Goal: Task Accomplishment & Management: Manage account settings

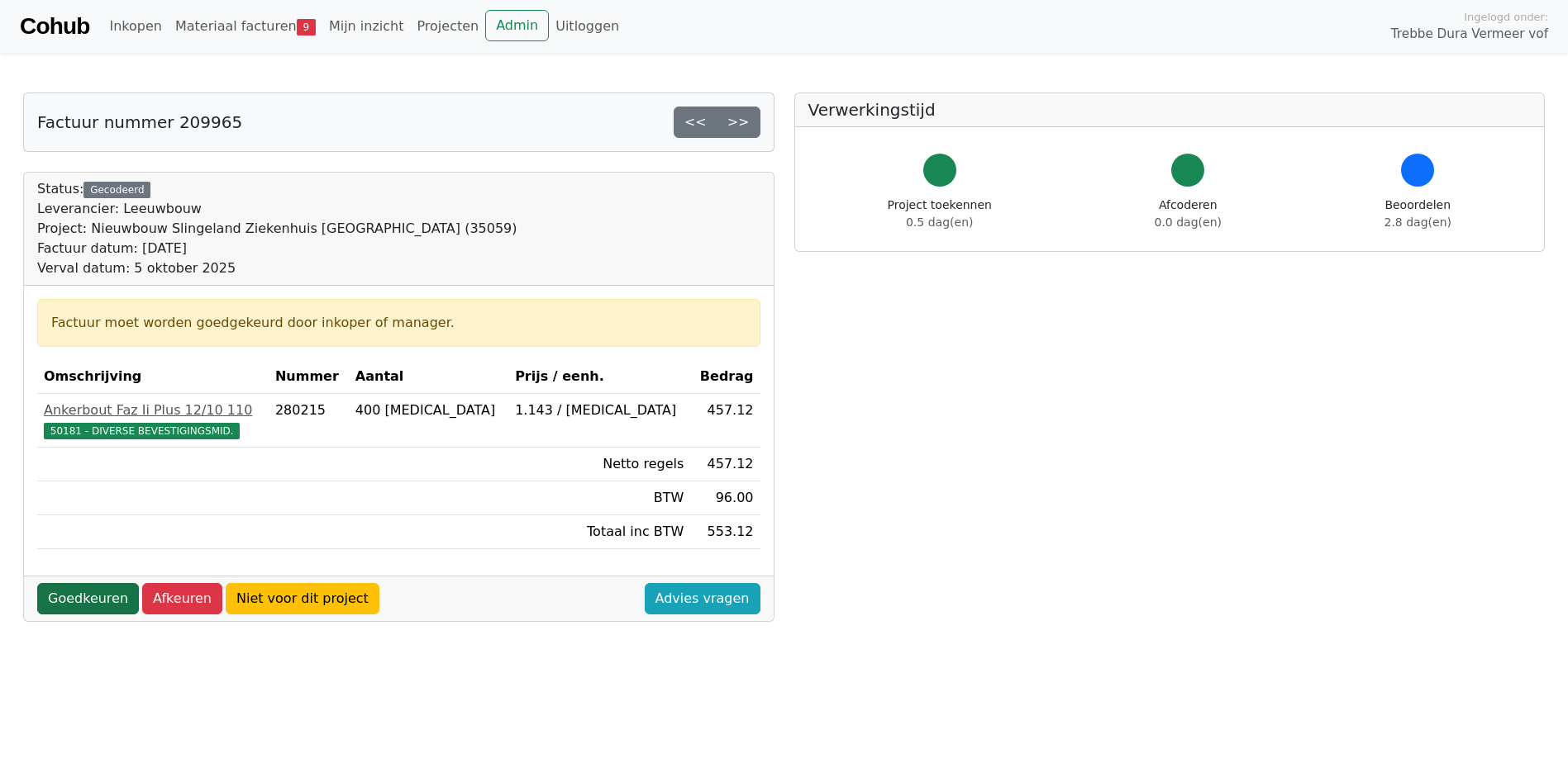
click at [92, 599] on link "Goedkeuren" at bounding box center [88, 599] width 102 height 32
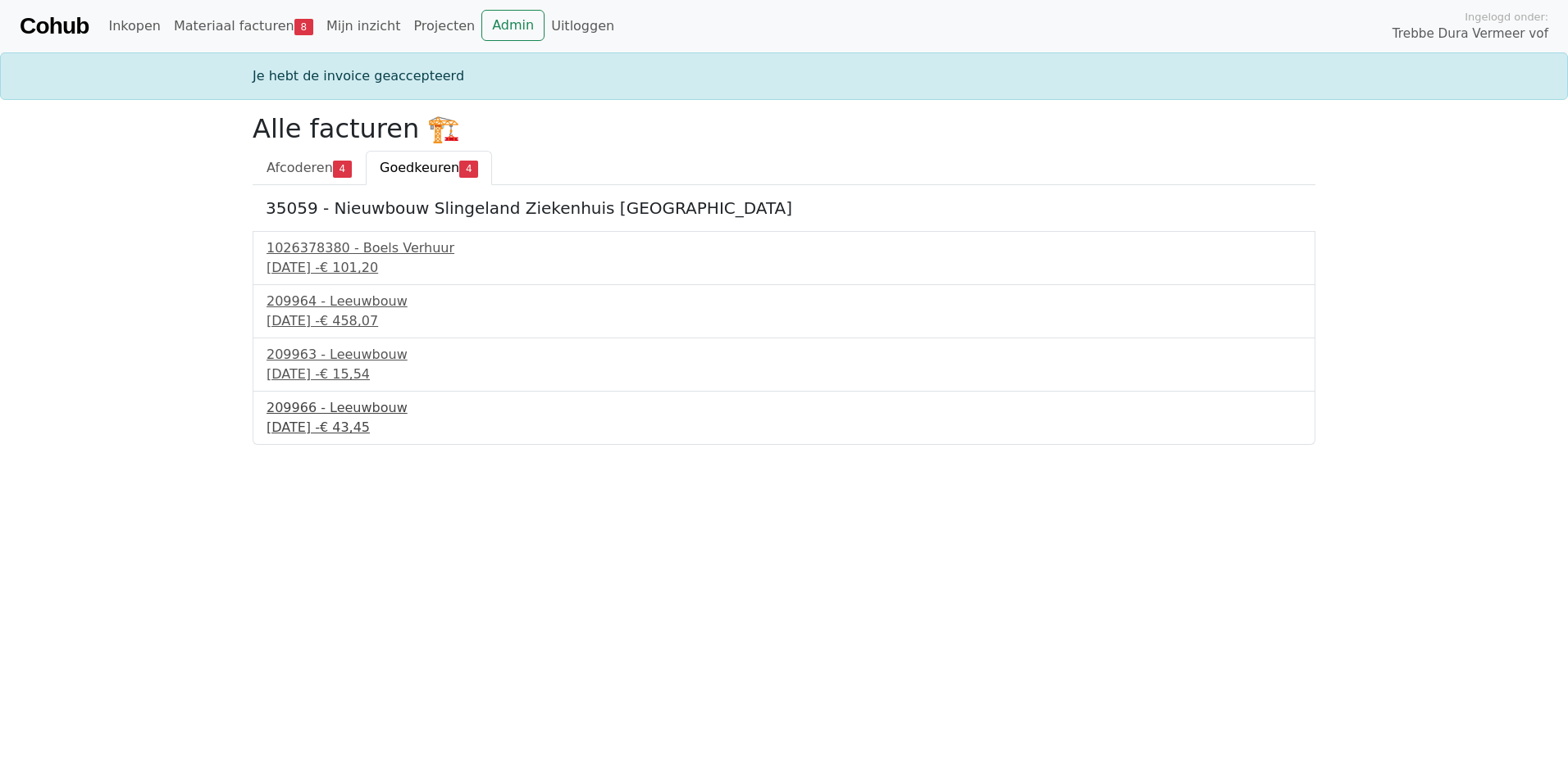
click at [304, 416] on div "209966 - Leeuwbouw" at bounding box center [784, 408] width 1035 height 20
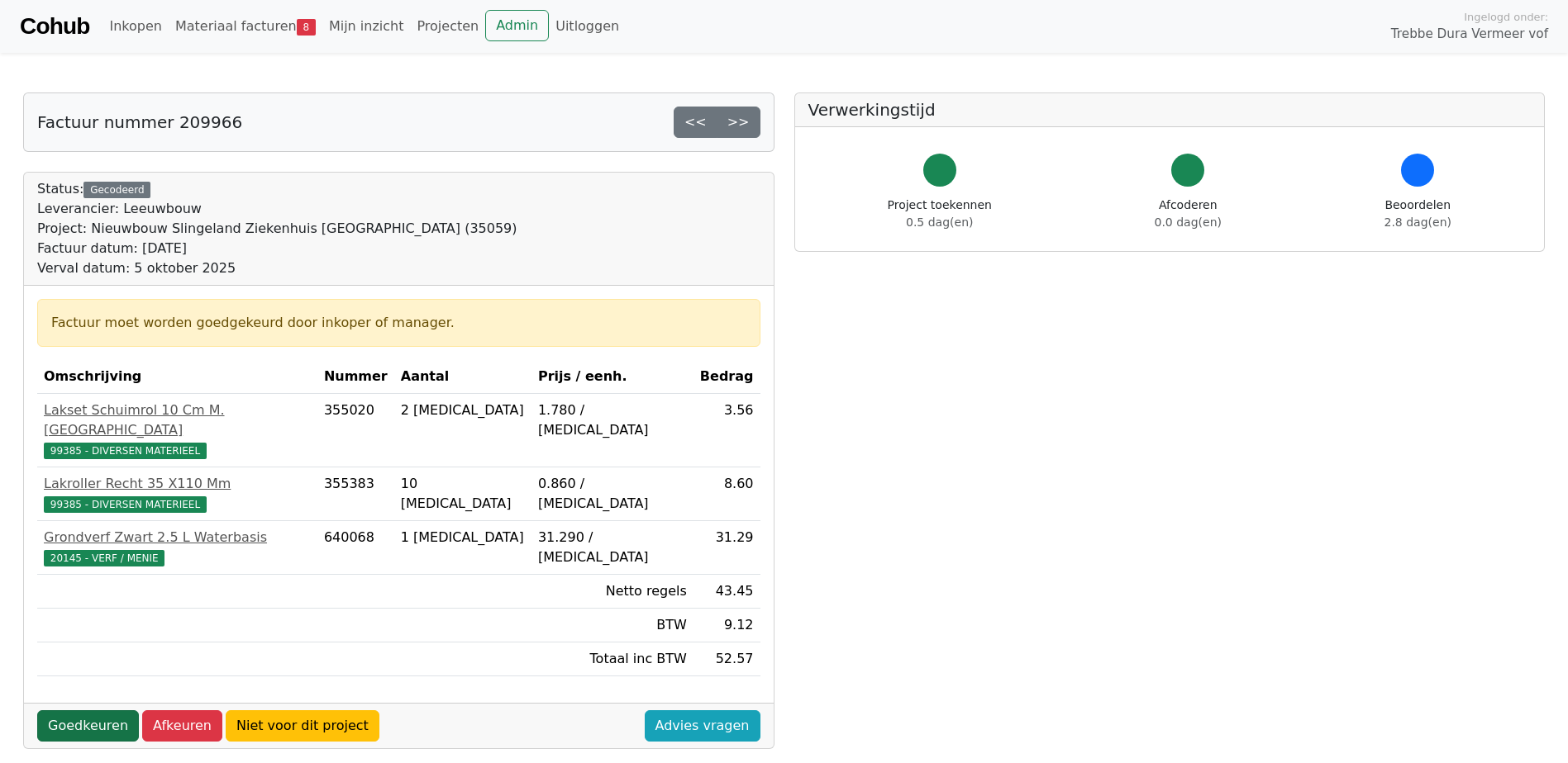
click at [69, 710] on link "Goedkeuren" at bounding box center [88, 726] width 102 height 32
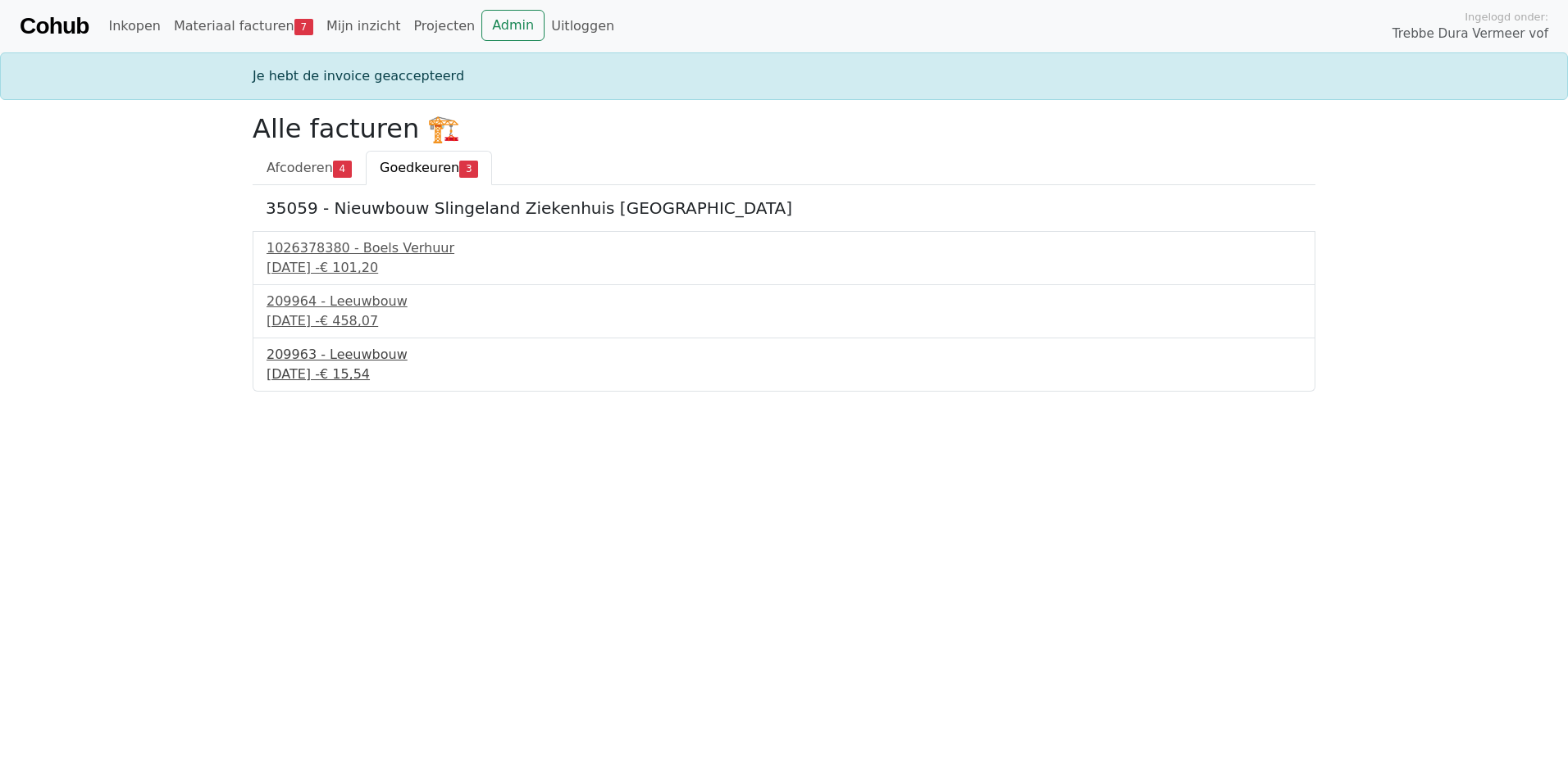
click at [313, 375] on div "5 september 2025 - € 15,54" at bounding box center [784, 374] width 1035 height 20
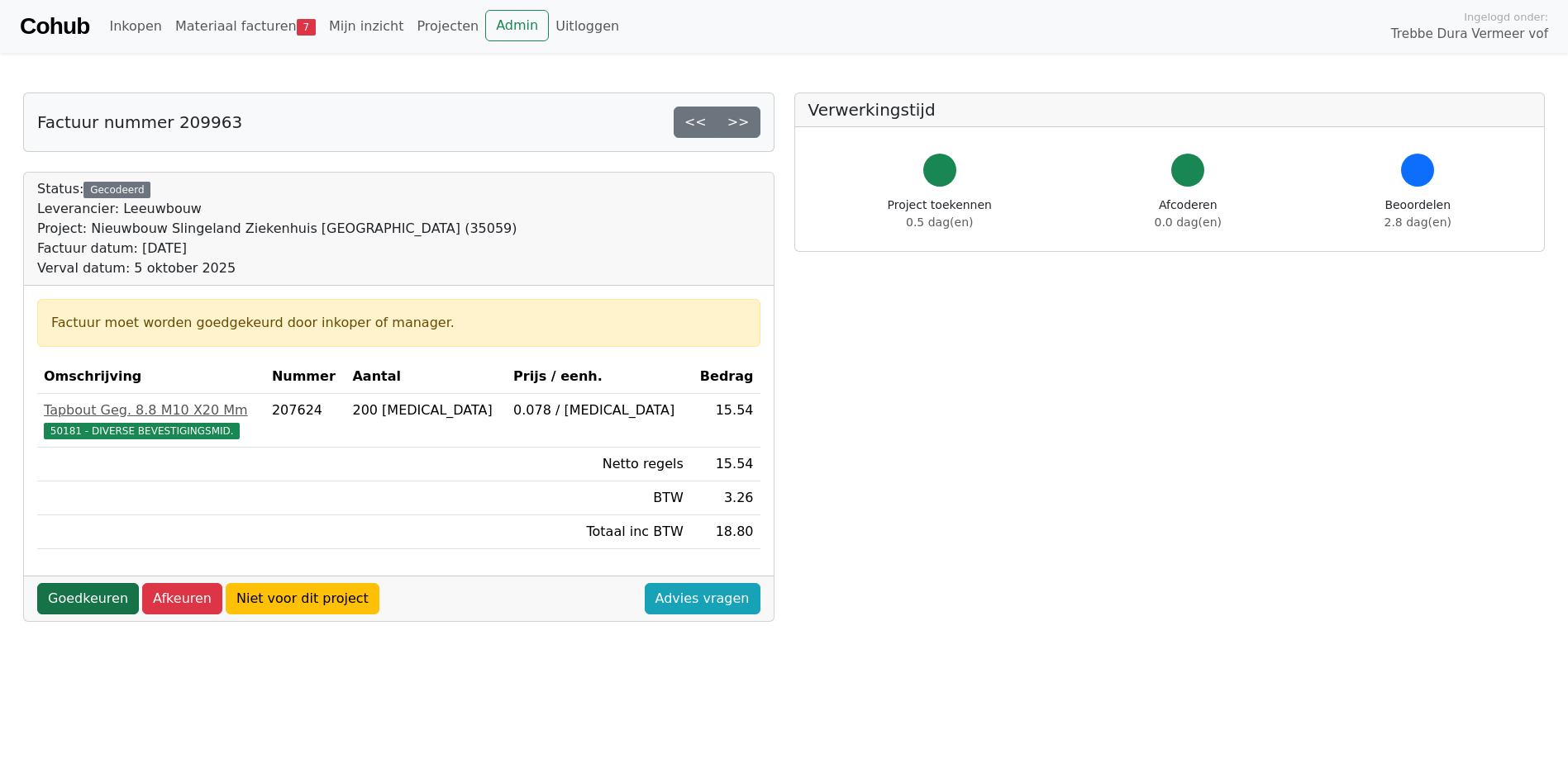
click at [95, 586] on link "Goedkeuren" at bounding box center [88, 599] width 102 height 32
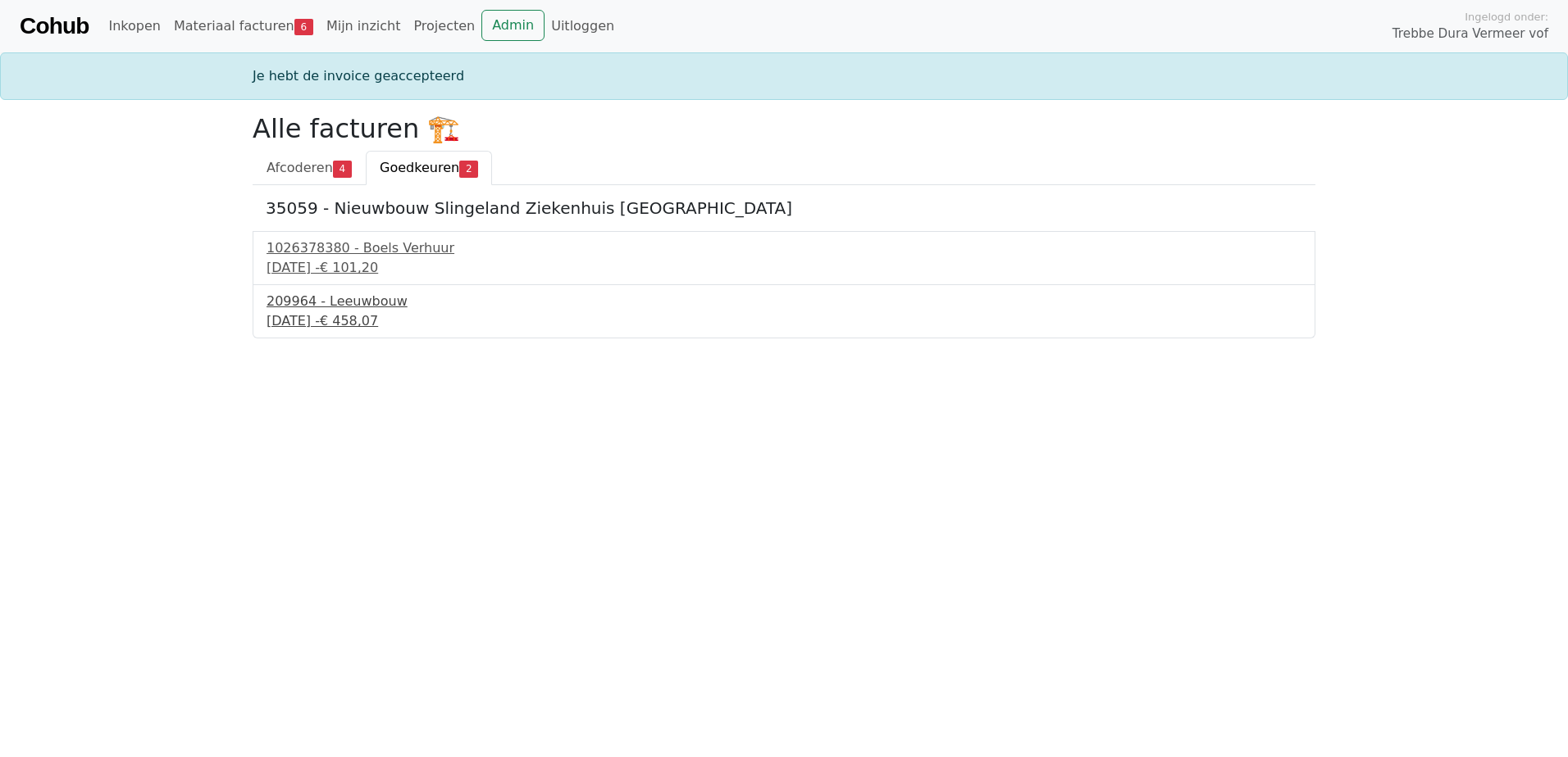
click at [302, 302] on div "209964 - Leeuwbouw" at bounding box center [784, 301] width 1035 height 20
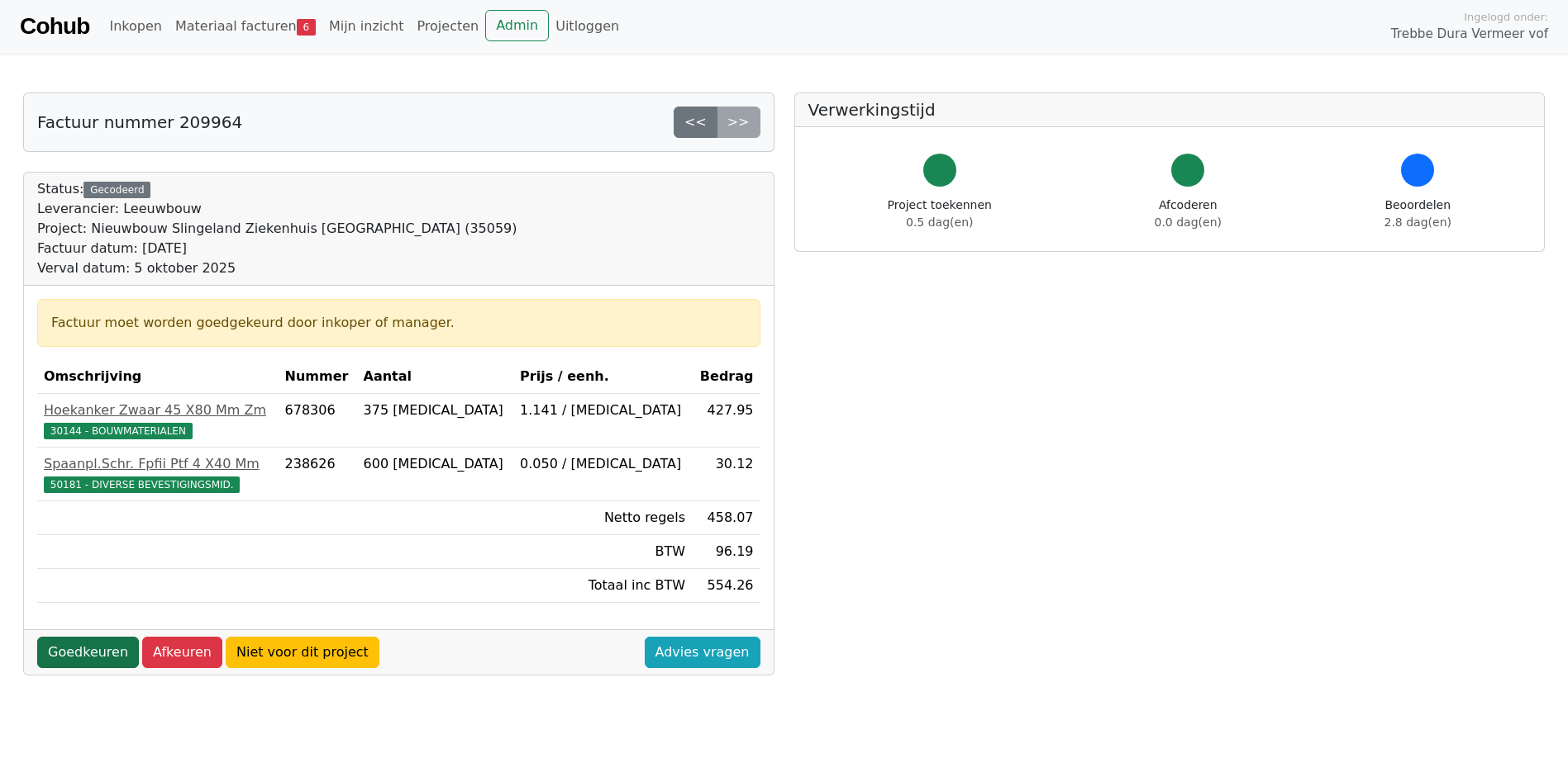
click at [78, 650] on link "Goedkeuren" at bounding box center [88, 652] width 102 height 32
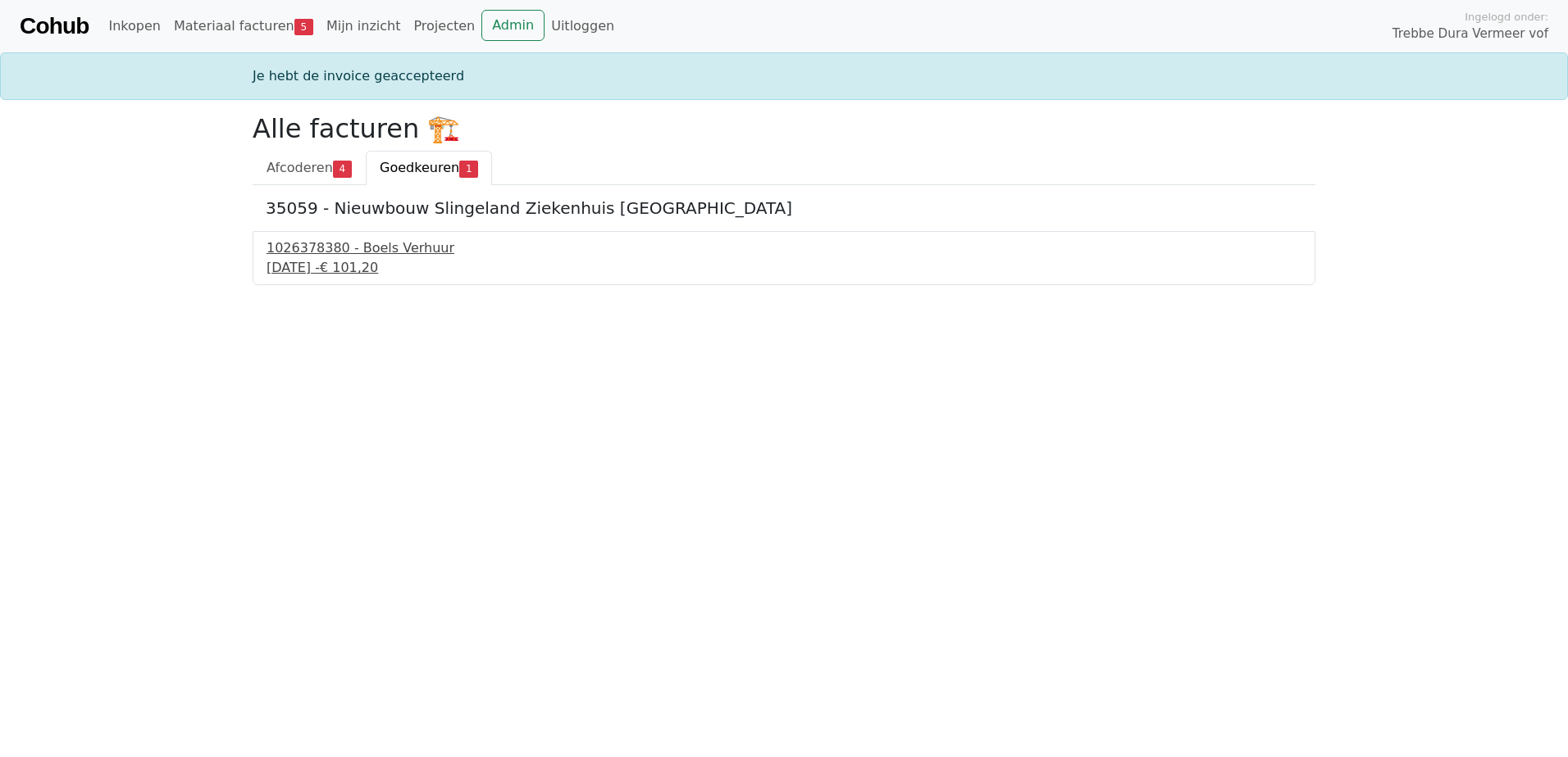
click at [360, 262] on div "1 september 2025 - € 101,20" at bounding box center [784, 268] width 1035 height 20
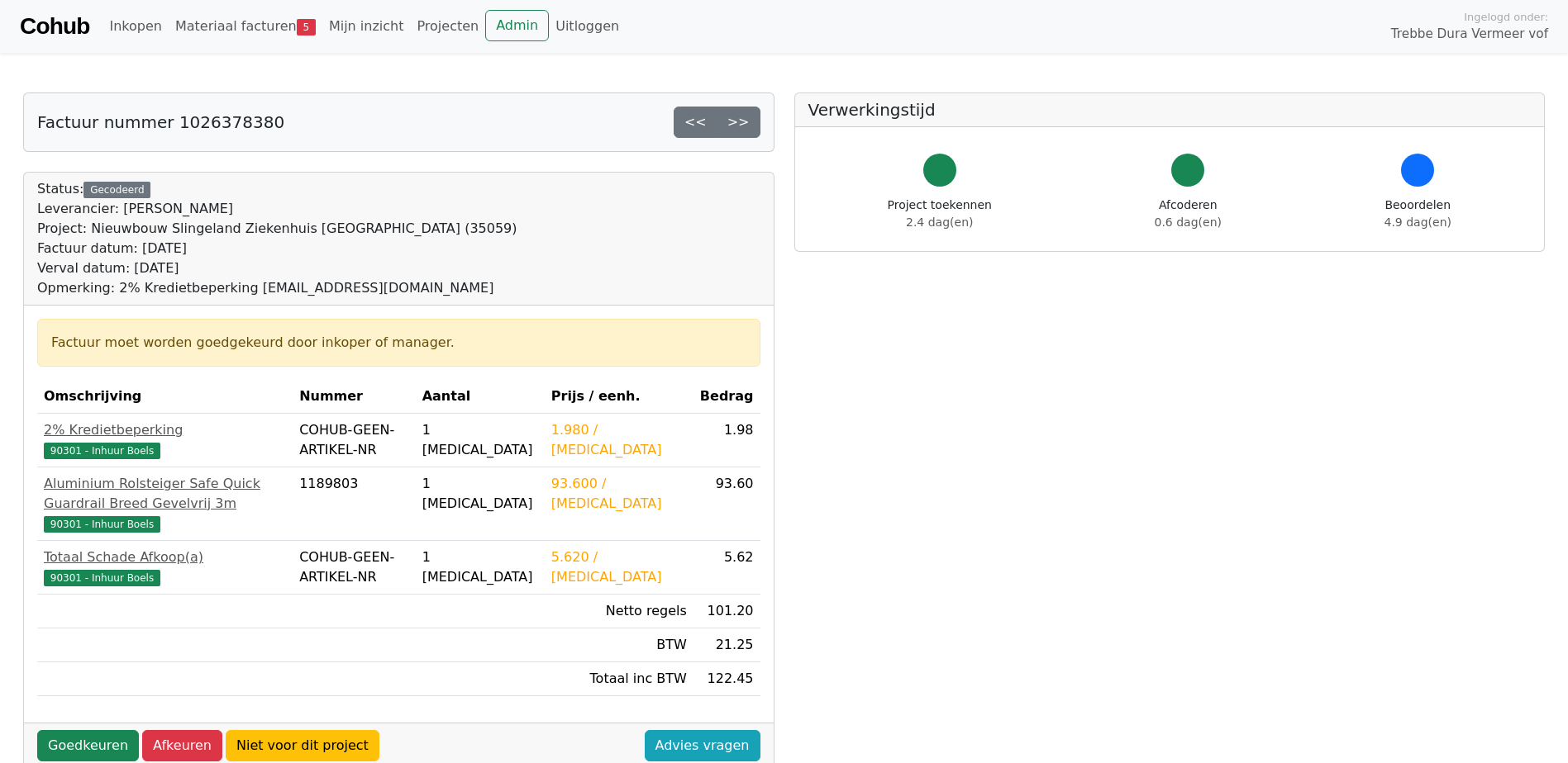
scroll to position [82, 0]
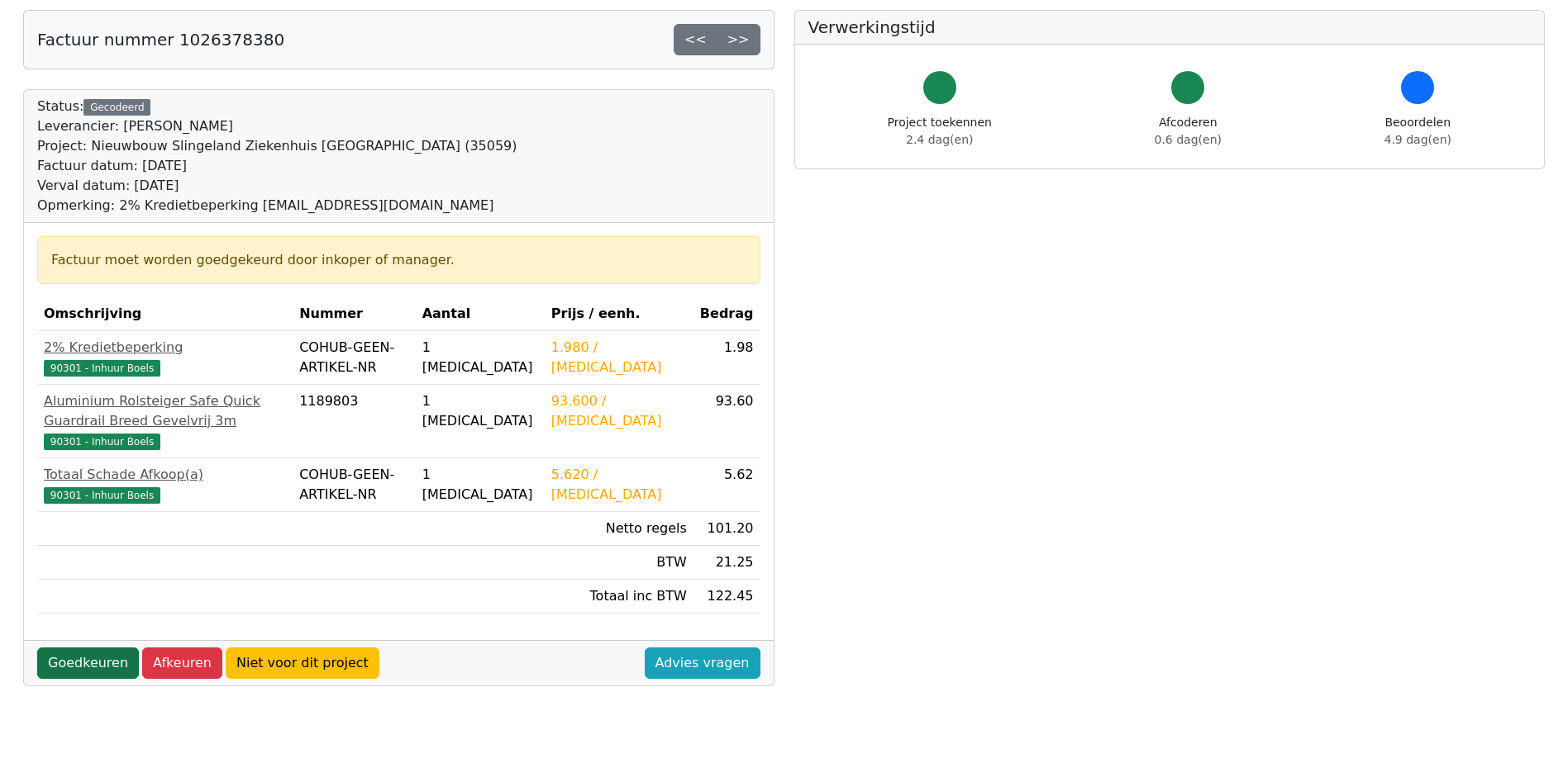
click at [104, 679] on link "Goedkeuren" at bounding box center [88, 664] width 102 height 32
